Goal: Find specific page/section: Find specific page/section

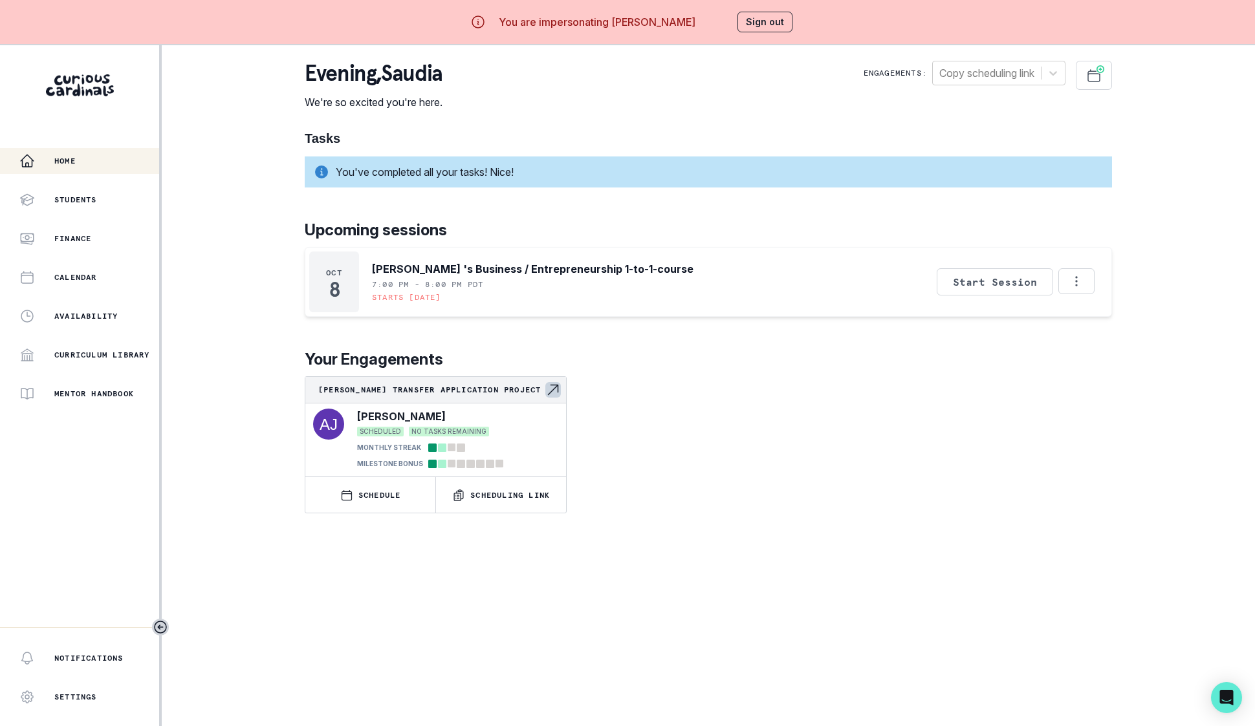
click at [450, 391] on p "[PERSON_NAME] Transfer Application Project" at bounding box center [431, 390] width 227 height 10
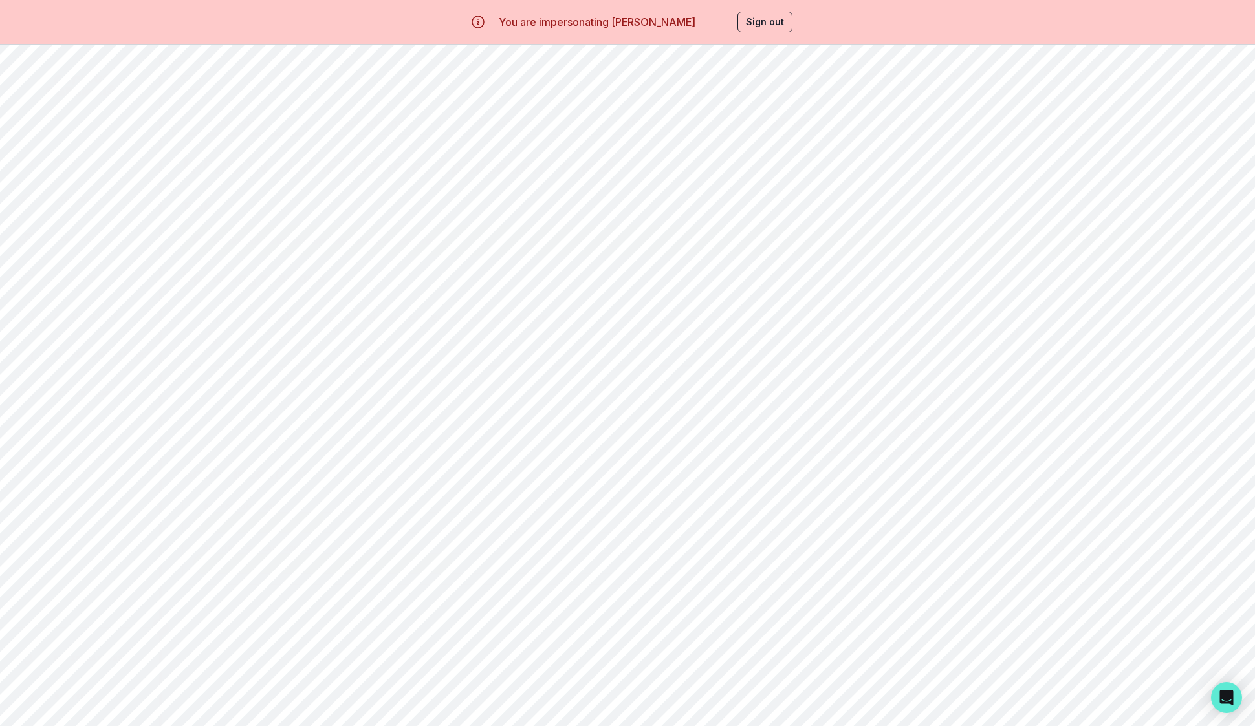
click at [584, 452] on div "Upcoming sessions [DATE] [PERSON_NAME] 's Business / Entrepreneurship 1-to-1-co…" at bounding box center [484, 360] width 605 height 186
click at [85, 168] on div "Home" at bounding box center [89, 161] width 140 height 16
click at [77, 223] on div "Home Students Finance Calendar Availability Curriculum Library Mentor Handbook" at bounding box center [79, 277] width 159 height 259
click at [78, 201] on p "Students" at bounding box center [75, 200] width 43 height 10
click at [466, 105] on div at bounding box center [442, 102] width 59 height 18
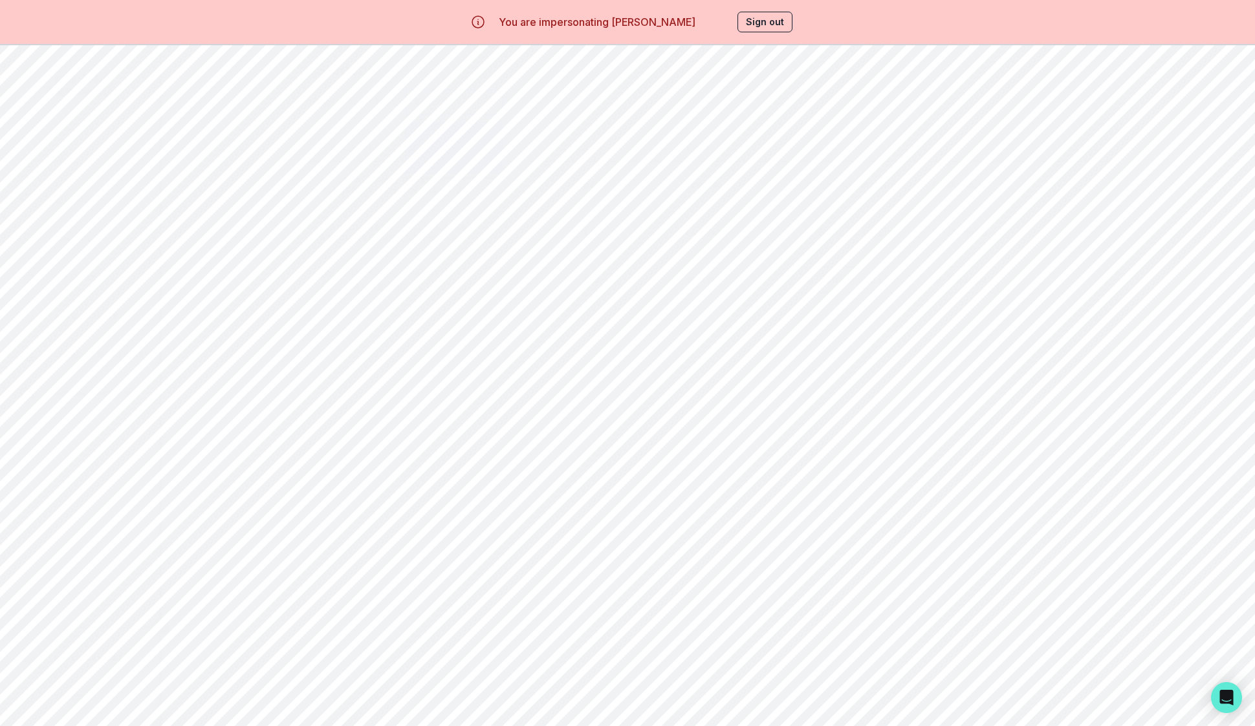
click at [469, 160] on div "Complete" at bounding box center [454, 161] width 97 height 26
click at [402, 428] on p "[PERSON_NAME] Passion Project - 2025 Financial Aid Program" at bounding box center [397, 421] width 155 height 21
click at [1145, 114] on button "Reports" at bounding box center [1177, 123] width 135 height 25
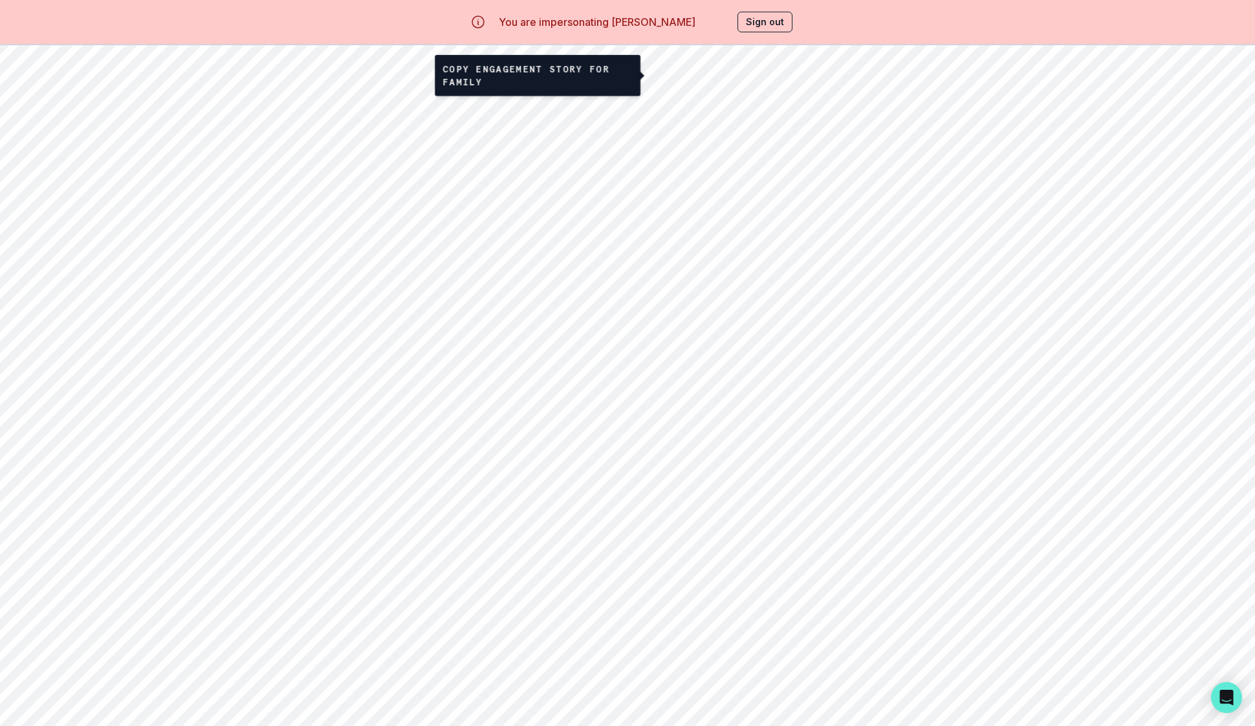
click at [715, 74] on button "Engagement Story Link" at bounding box center [711, 75] width 159 height 29
